Goal: Transaction & Acquisition: Purchase product/service

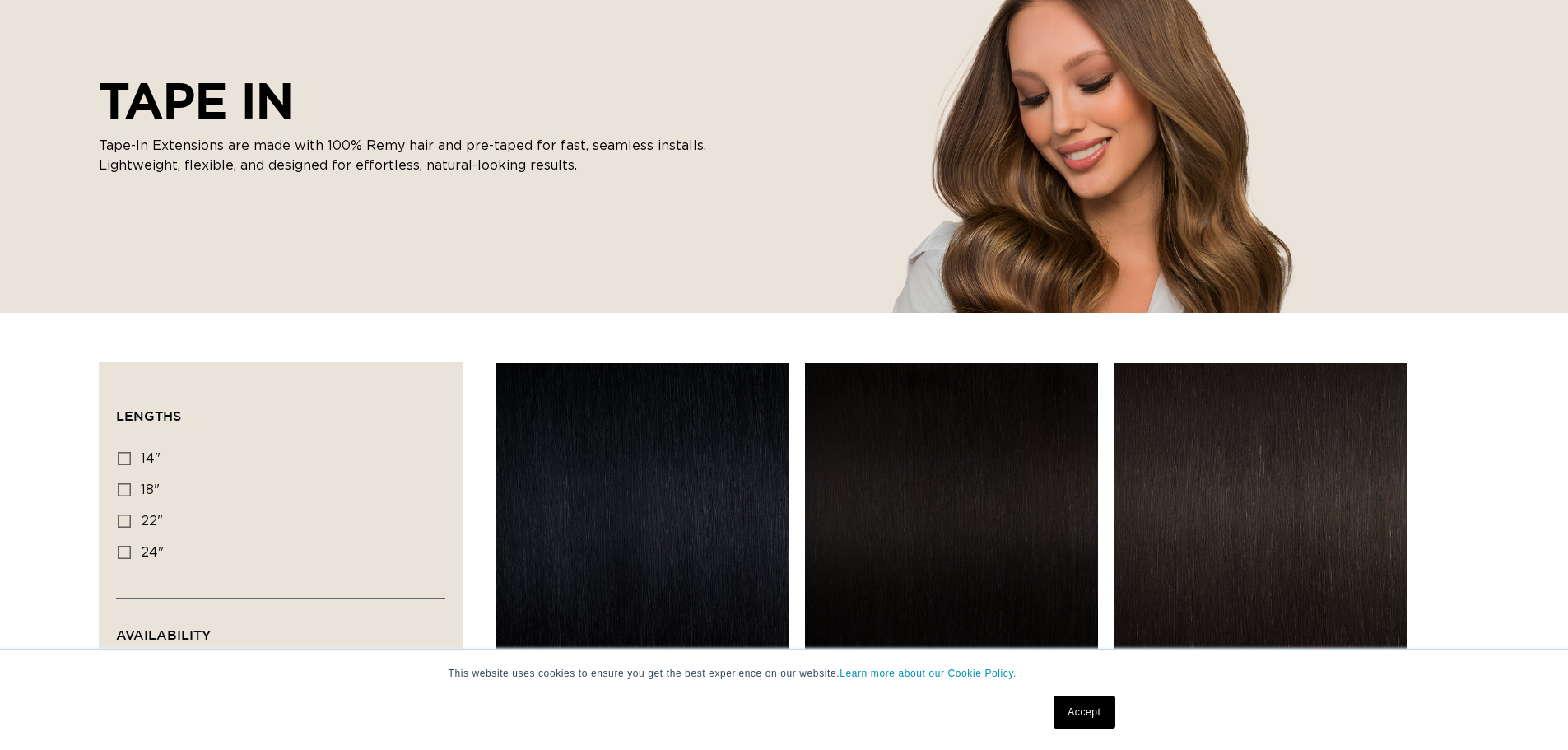
scroll to position [247, 0]
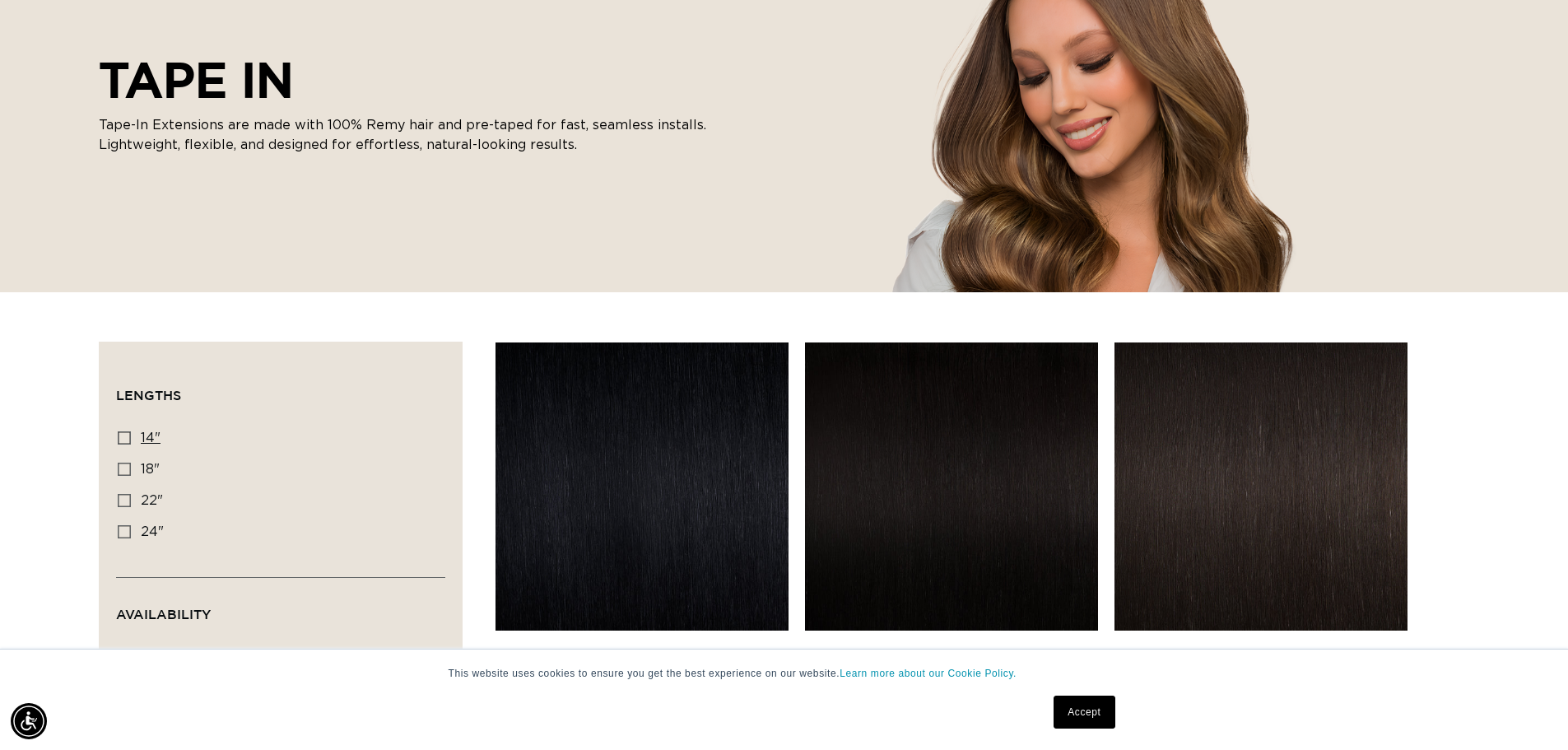
click at [124, 435] on icon at bounding box center [124, 438] width 13 height 13
click at [124, 435] on input "14" 14" (35 products)" at bounding box center [124, 438] width 13 height 13
checkbox input "true"
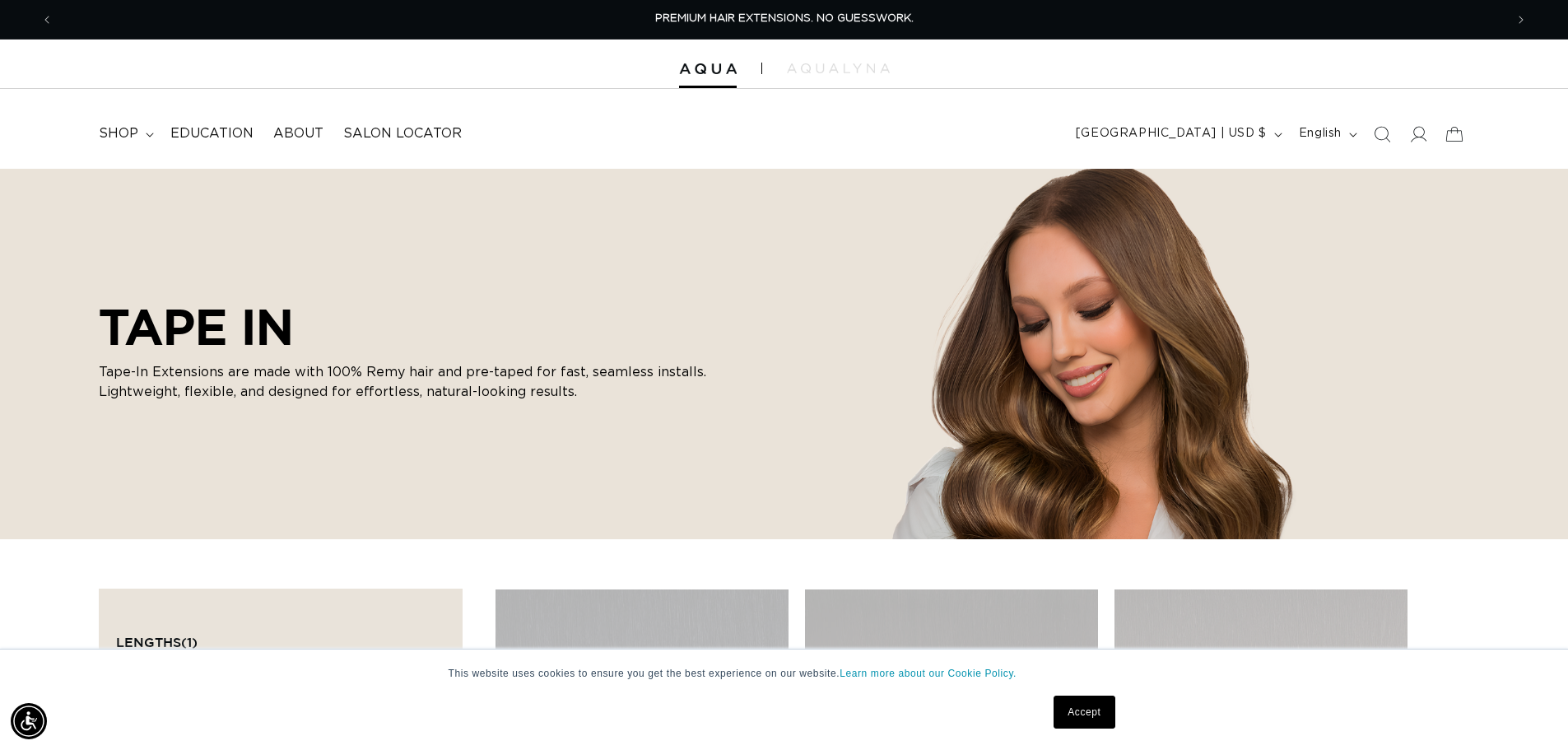
scroll to position [292, 0]
